Goal: Information Seeking & Learning: Understand process/instructions

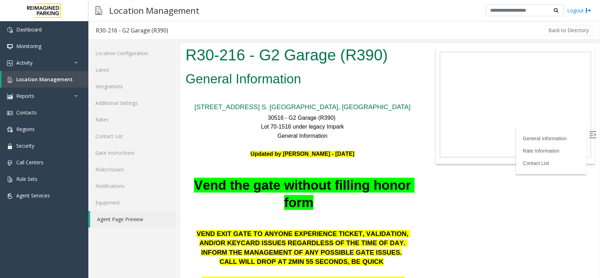
scroll to position [952, 0]
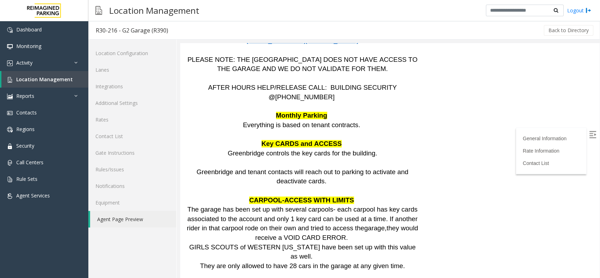
scroll to position [1148, 0]
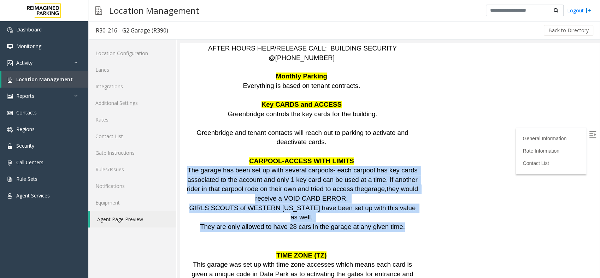
drag, startPoint x: 197, startPoint y: 71, endPoint x: 395, endPoint y: 119, distance: 204.1
click at [395, 119] on div "VEND EXIT GATE TO ANYONE EXPERIENCE TICKET, VALIDATION, AND/OR KEYCARD ISSUES R…" at bounding box center [303, 18] width 234 height 1893
copy div "The garage has been set up with several carpools- each carpool has key cards as…"
click at [320, 261] on span "This garage was set up with time zone accesses which means each card is given a…" at bounding box center [303, 279] width 230 height 36
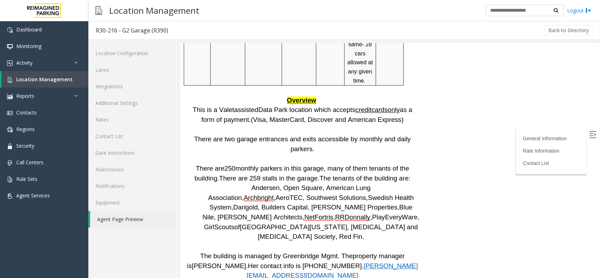
scroll to position [1109, 0]
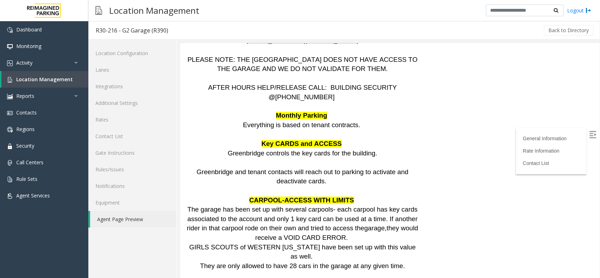
drag, startPoint x: 269, startPoint y: 126, endPoint x: 362, endPoint y: 133, distance: 93.3
click at [362, 205] on p "The garage has been set up with several carpools- each carpool has key cards as…" at bounding box center [303, 223] width 234 height 37
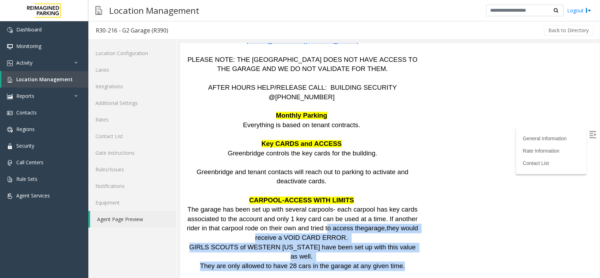
drag, startPoint x: 389, startPoint y: 153, endPoint x: 303, endPoint y: 124, distance: 90.7
click at [303, 124] on div "VEND EXIT GATE TO ANYONE EXPERIENCE TICKET, VALIDATION, AND/OR KEYCARD ISSUES R…" at bounding box center [303, 57] width 234 height 1893
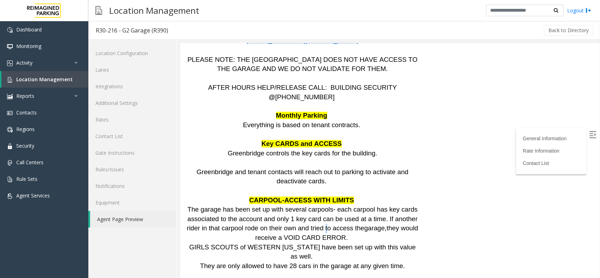
click at [303, 206] on span "The garage has been set up with several carpools- each carpool has key cards as…" at bounding box center [303, 219] width 233 height 26
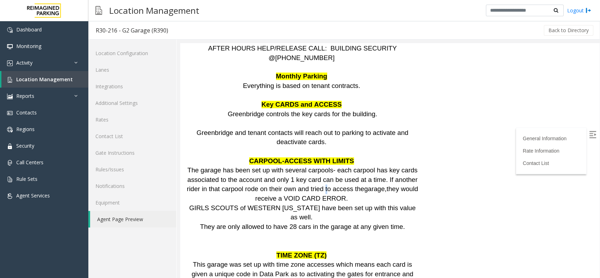
scroll to position [1188, 0]
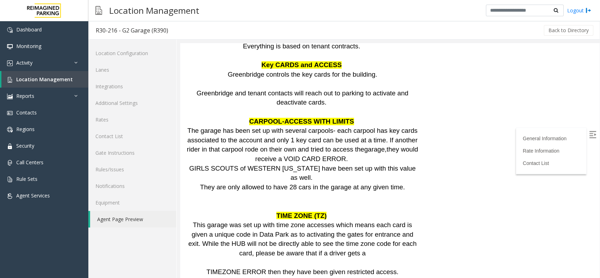
click at [379, 220] on p "This garage was set up with time zone accesses which means each card is given a…" at bounding box center [303, 238] width 234 height 37
drag, startPoint x: 358, startPoint y: 140, endPoint x: 238, endPoint y: 122, distance: 121.5
click at [238, 220] on p "This garage was set up with time zone accesses which means each card is given a…" at bounding box center [303, 238] width 234 height 37
click at [238, 221] on span "This garage was set up with time zone accesses which means each card is given a…" at bounding box center [303, 239] width 230 height 36
click at [243, 221] on span "This garage was set up with time zone accesses which means each card is given a…" at bounding box center [303, 239] width 230 height 36
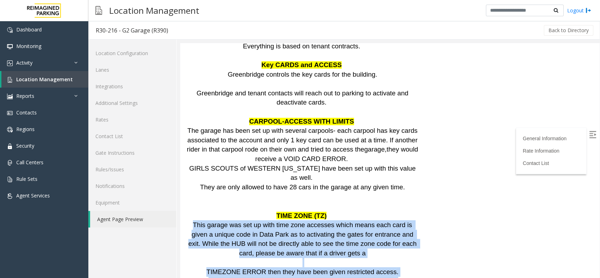
drag, startPoint x: 375, startPoint y: 187, endPoint x: 182, endPoint y: 115, distance: 206.2
copy div "This garage was set up with time zone accesses which means each card is given a…"
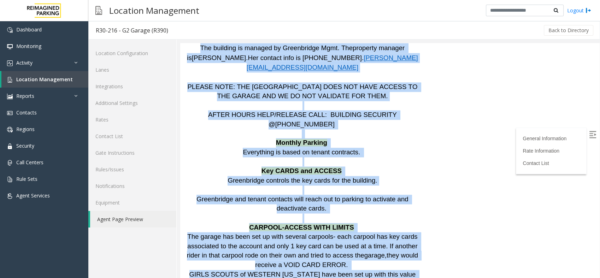
scroll to position [1063, 0]
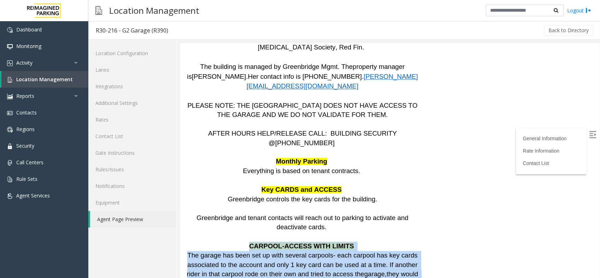
drag, startPoint x: 374, startPoint y: 191, endPoint x: 252, endPoint y: 148, distance: 129.9
click at [252, 148] on div "VEND EXIT GATE TO ANYONE EXPERIENCE TICKET, VALIDATION, AND/OR KEYCARD ISSUES R…" at bounding box center [303, 103] width 234 height 1893
copy div "CARPOOL-ACCESS WITH LIMITS The garage has been set up with several carpools- ea…"
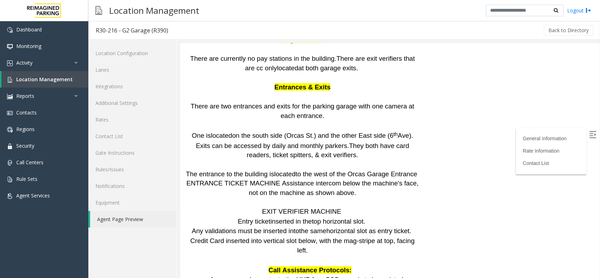
scroll to position [1534, 0]
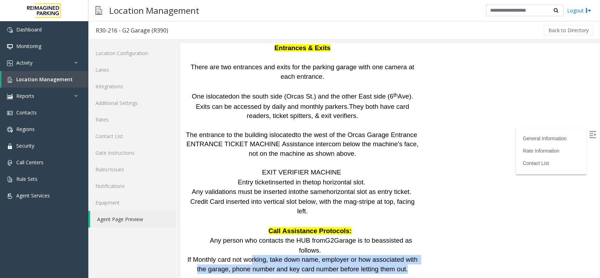
drag, startPoint x: 250, startPoint y: 122, endPoint x: 336, endPoint y: 141, distance: 88.2
click at [336, 255] on div "If Monthly card not working, take down name, employer or how associated with th…" at bounding box center [303, 269] width 234 height 28
click at [336, 274] on p at bounding box center [303, 279] width 234 height 10
click at [283, 256] on span "If Monthly card not working, take down name, employer or how associated with th…" at bounding box center [303, 264] width 232 height 17
drag, startPoint x: 187, startPoint y: 121, endPoint x: 400, endPoint y: 130, distance: 213.0
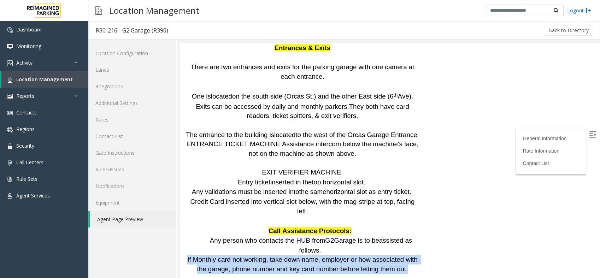
click at [400, 255] on p "If Monthly card not working, take down name, employer or how associated with th…" at bounding box center [303, 264] width 234 height 19
copy span "If Monthly card not working, take down name, employer or how associated with th…"
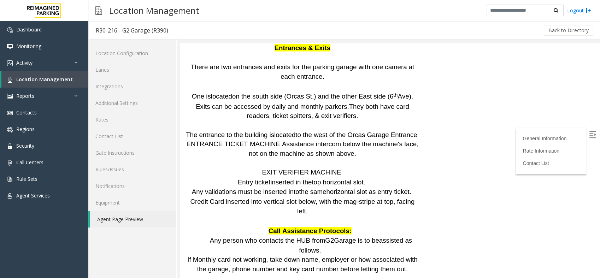
drag, startPoint x: 385, startPoint y: 158, endPoint x: 191, endPoint y: 153, distance: 194.1
copy span "Ticket stuck vend gate. During business hours call G2 phone [PHONE_NUMBER]. Hav…"
drag, startPoint x: 305, startPoint y: 189, endPoint x: 300, endPoint y: 187, distance: 6.0
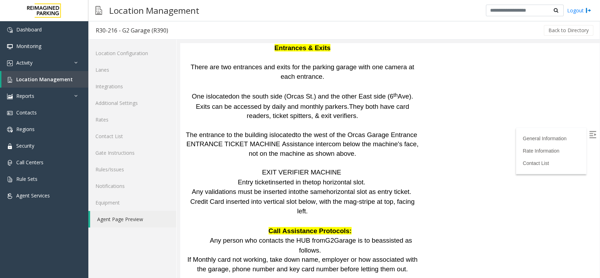
drag, startPoint x: 292, startPoint y: 177, endPoint x: 321, endPoint y: 179, distance: 28.7
drag, startPoint x: 321, startPoint y: 179, endPoint x: 325, endPoint y: 179, distance: 4.6
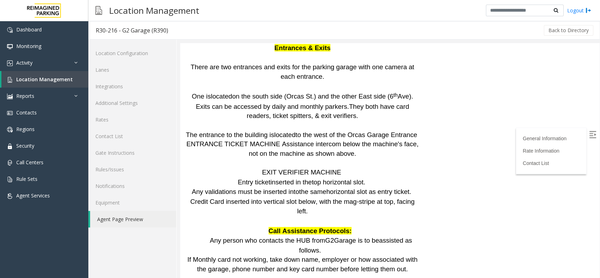
drag, startPoint x: 334, startPoint y: 179, endPoint x: 263, endPoint y: 181, distance: 70.7
copy p "After hours call MOD."
drag, startPoint x: 244, startPoint y: 187, endPoint x: 383, endPoint y: 190, distance: 138.6
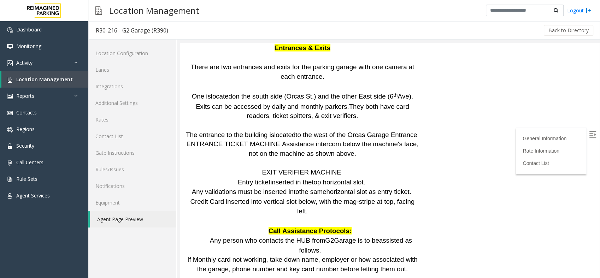
copy span "Credit card stuck: During business hours call G2 phone at [PHONE_NUMBER]."
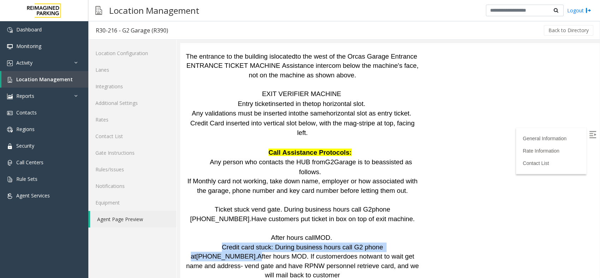
click at [276, 253] on span "want to wait get name and address- vend gate and have RPNW personnel retrieve c…" at bounding box center [303, 266] width 235 height 26
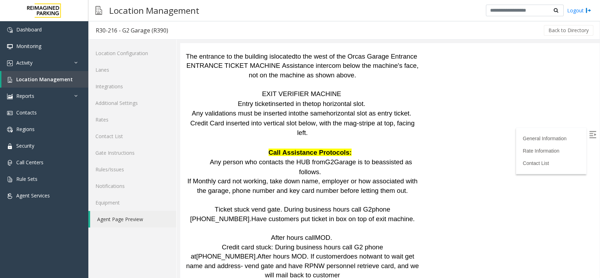
drag, startPoint x: 205, startPoint y: 117, endPoint x: 392, endPoint y: 127, distance: 187.3
click at [392, 243] on p "Credit card stuck: During business hours call G2 phone at [PHONE_NUMBER]. After…" at bounding box center [303, 261] width 234 height 37
copy span "If customer does not want to wait get name and address- vend gate and have RPNW…"
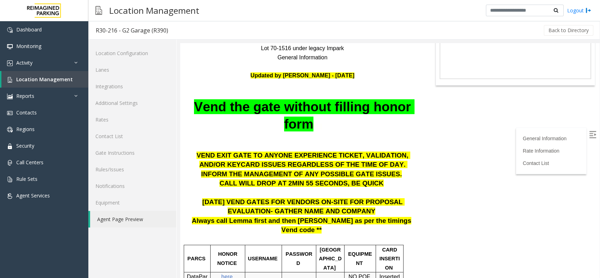
scroll to position [157, 0]
